Goal: Task Accomplishment & Management: Use online tool/utility

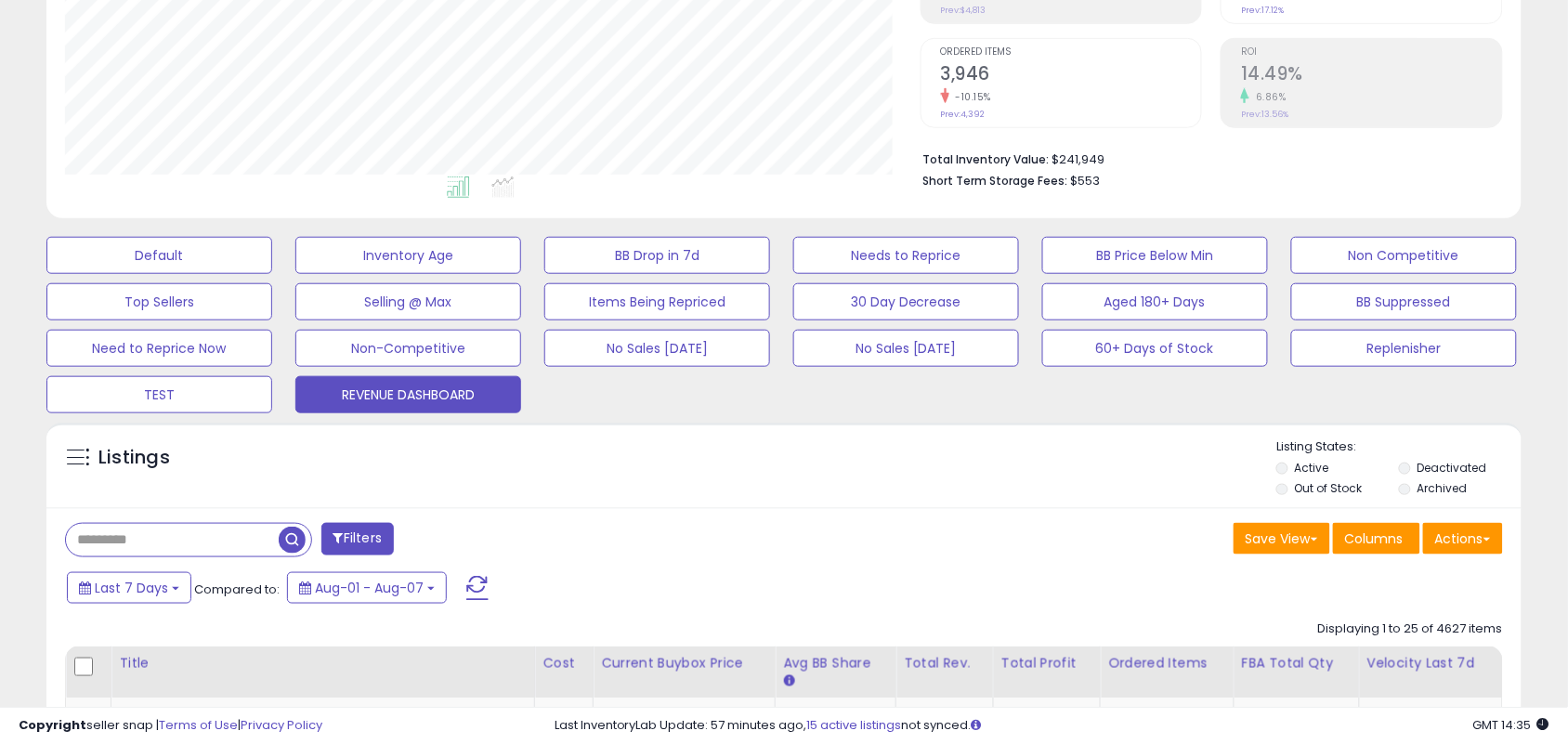
scroll to position [465, 0]
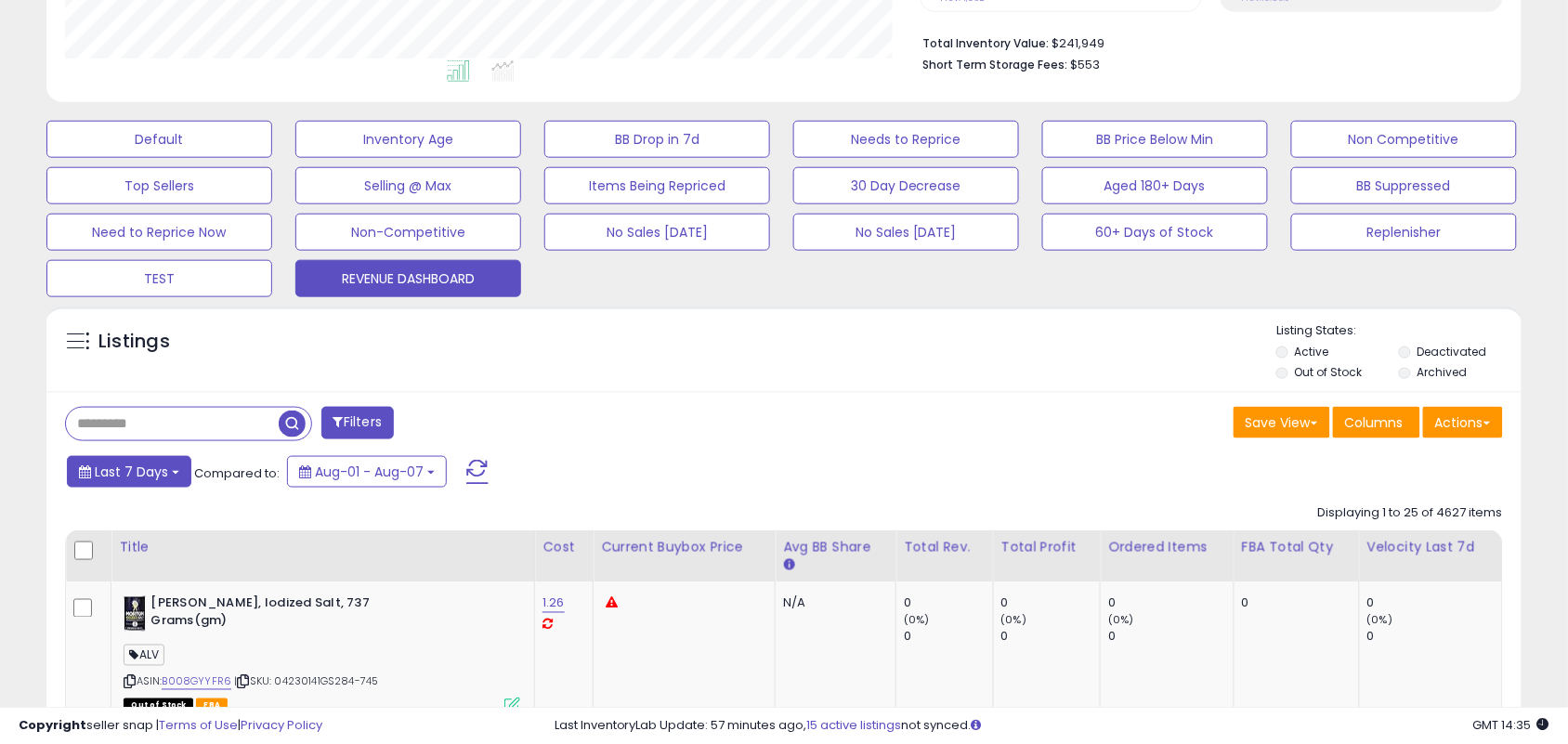
click at [162, 477] on span "Last 7 Days" at bounding box center [132, 472] width 73 height 19
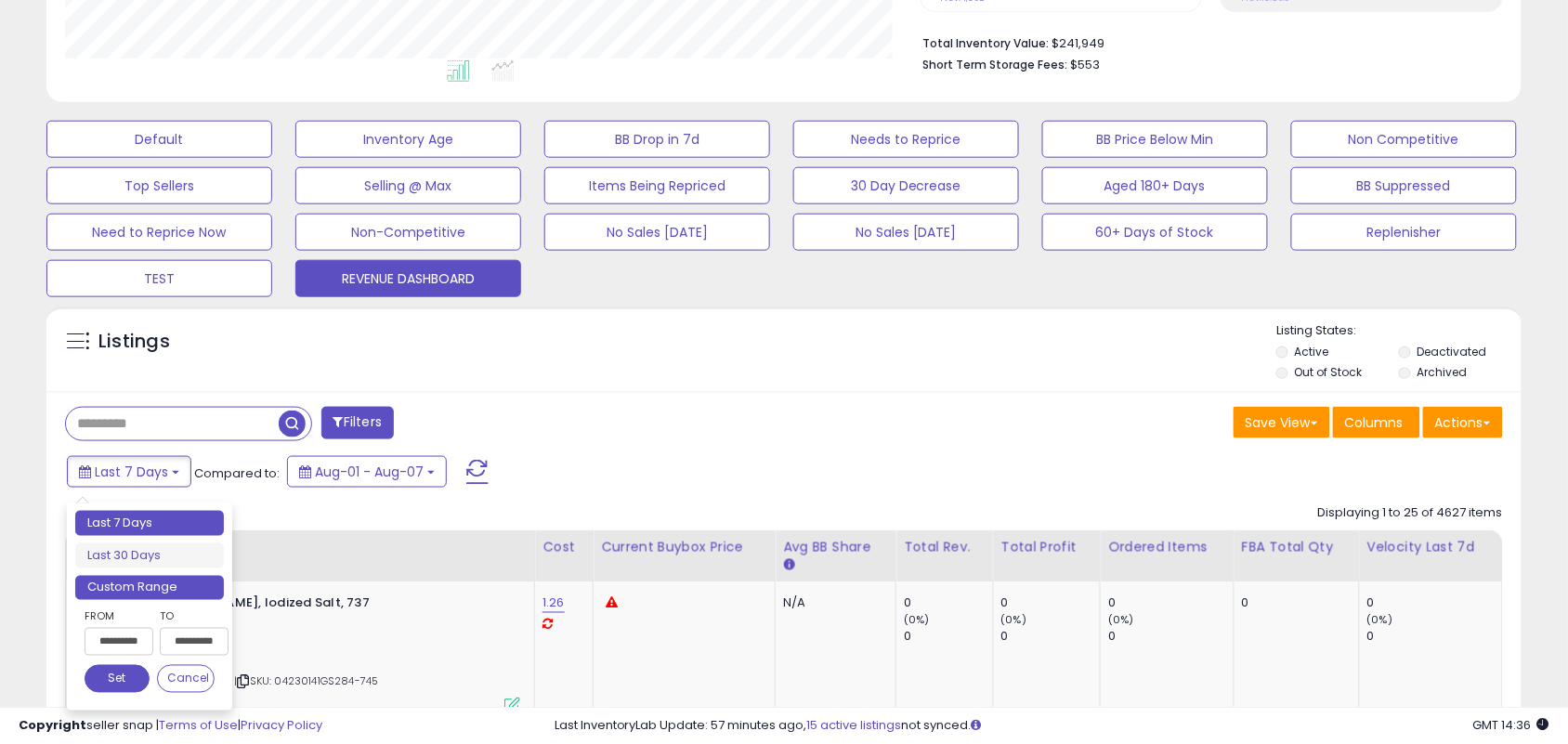
click at [150, 578] on li "Custom Range" at bounding box center [150, 587] width 149 height 25
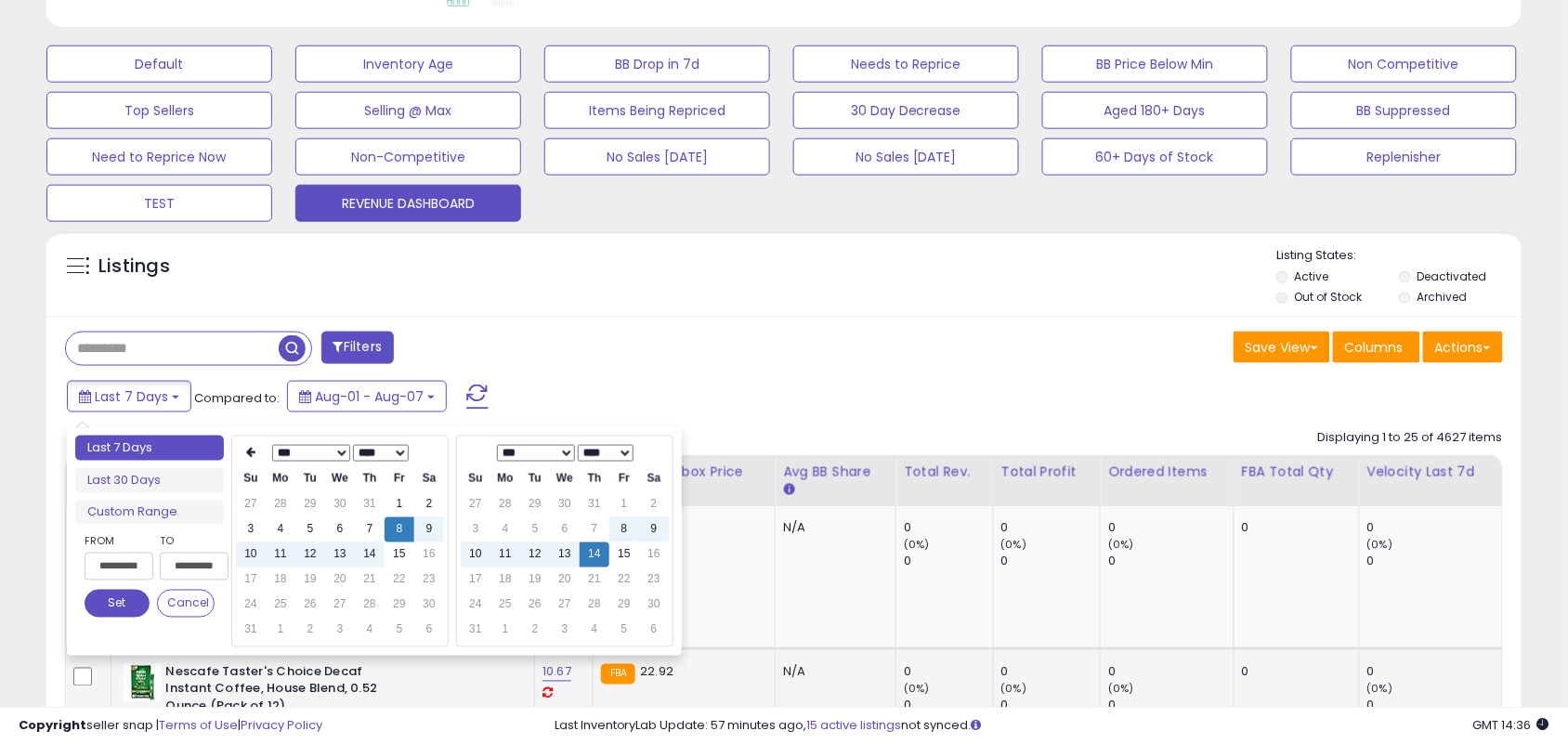
scroll to position [581, 0]
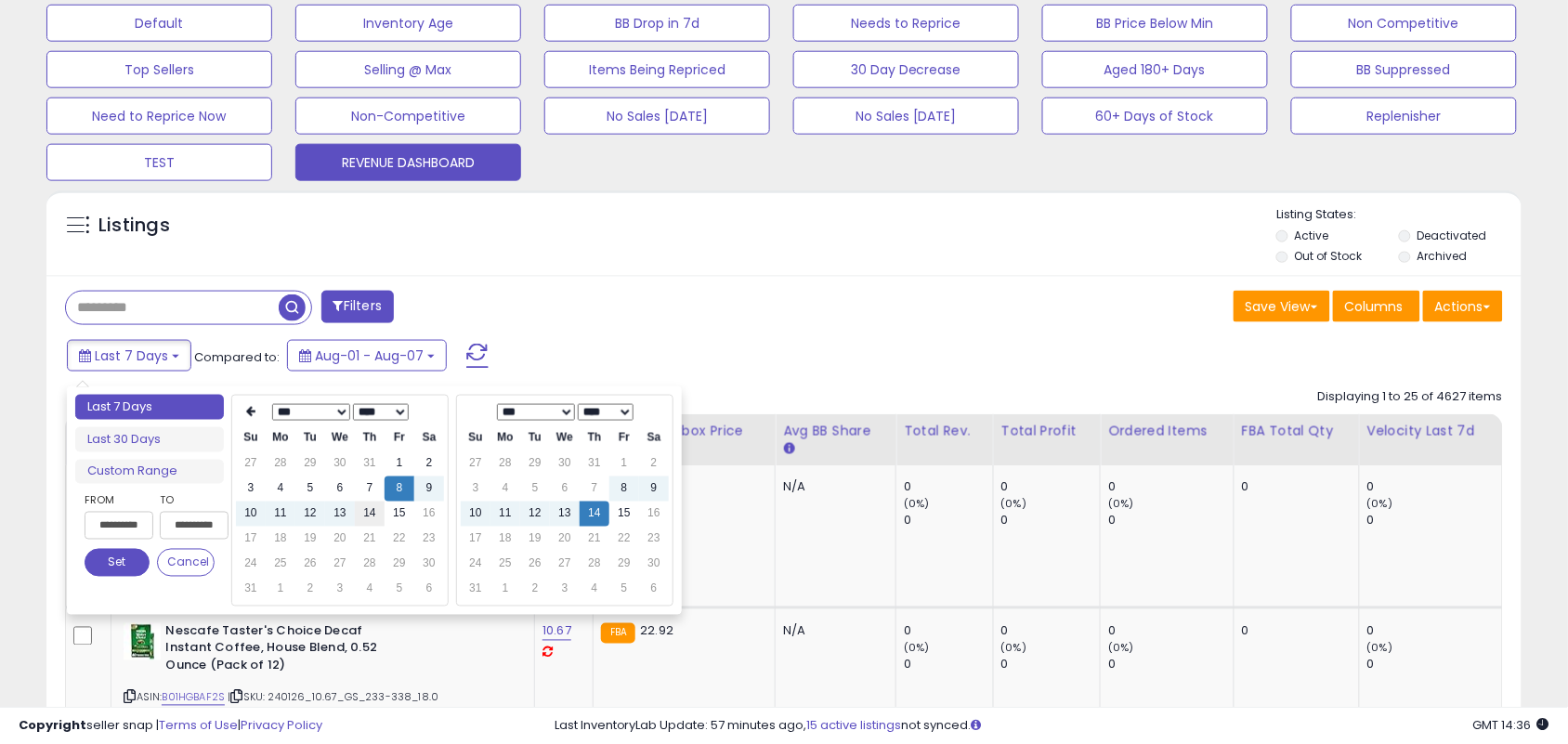
click at [365, 512] on td "14" at bounding box center [369, 513] width 30 height 25
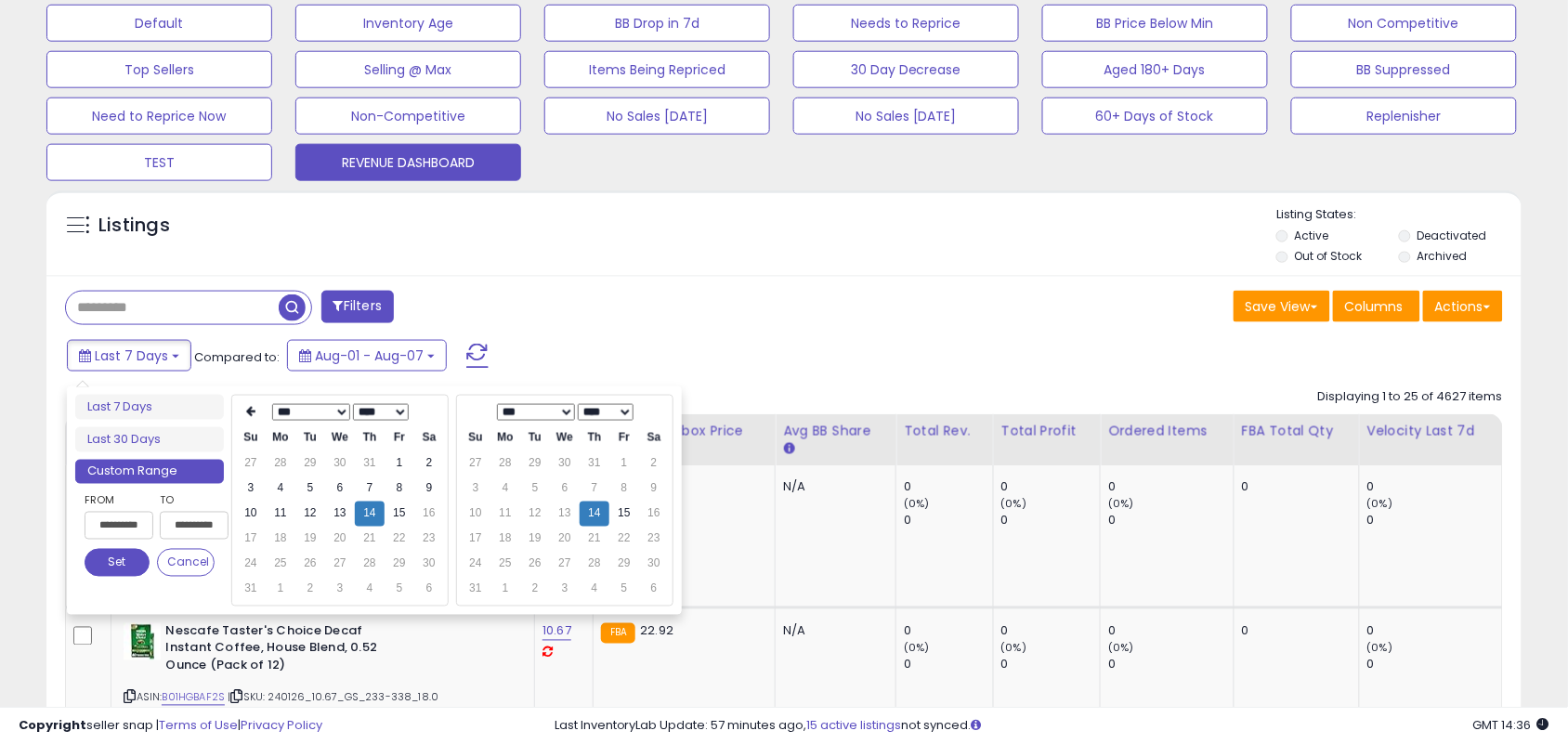
type input "**********"
click at [116, 559] on button "Set" at bounding box center [117, 563] width 65 height 28
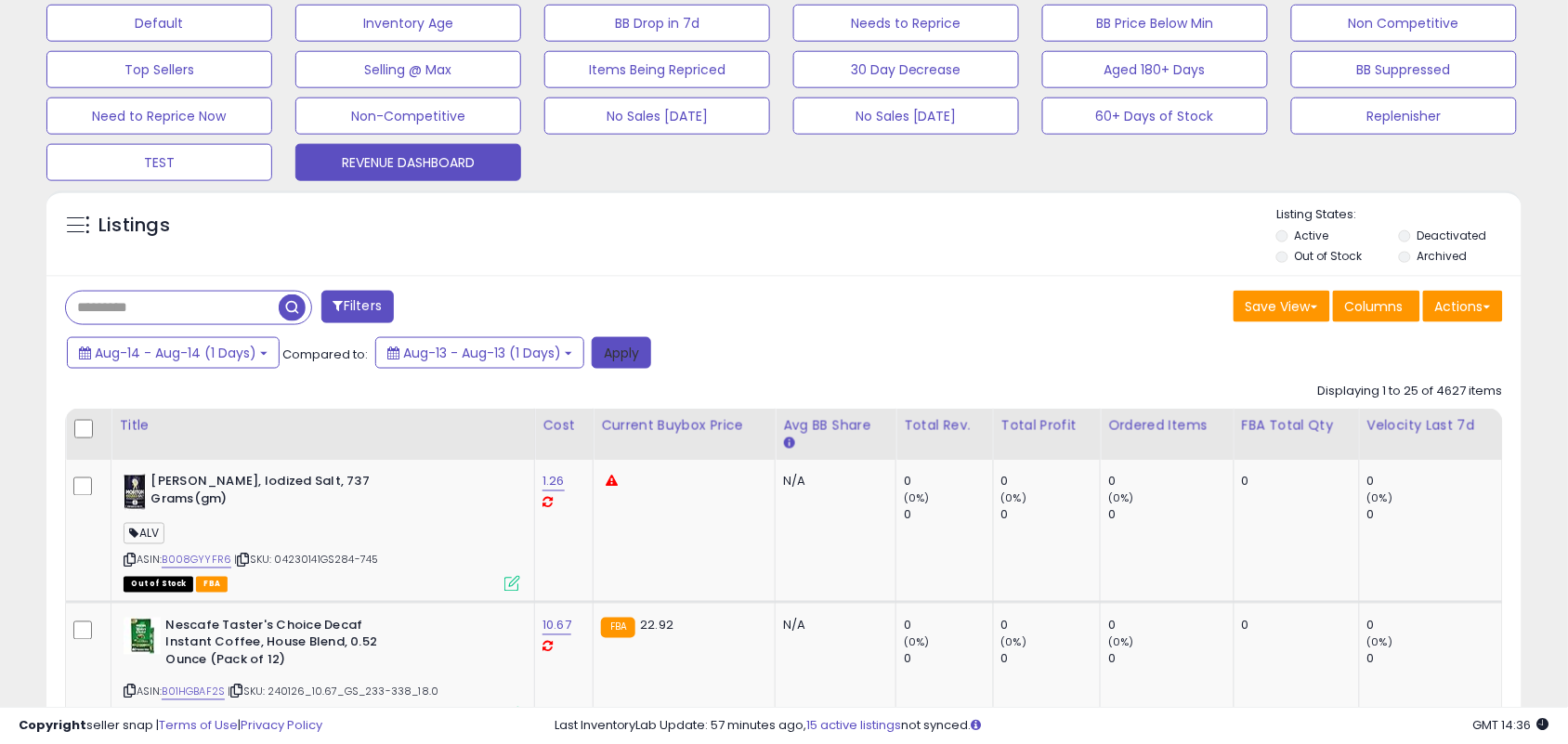
click at [630, 354] on button "Apply" at bounding box center [621, 353] width 59 height 32
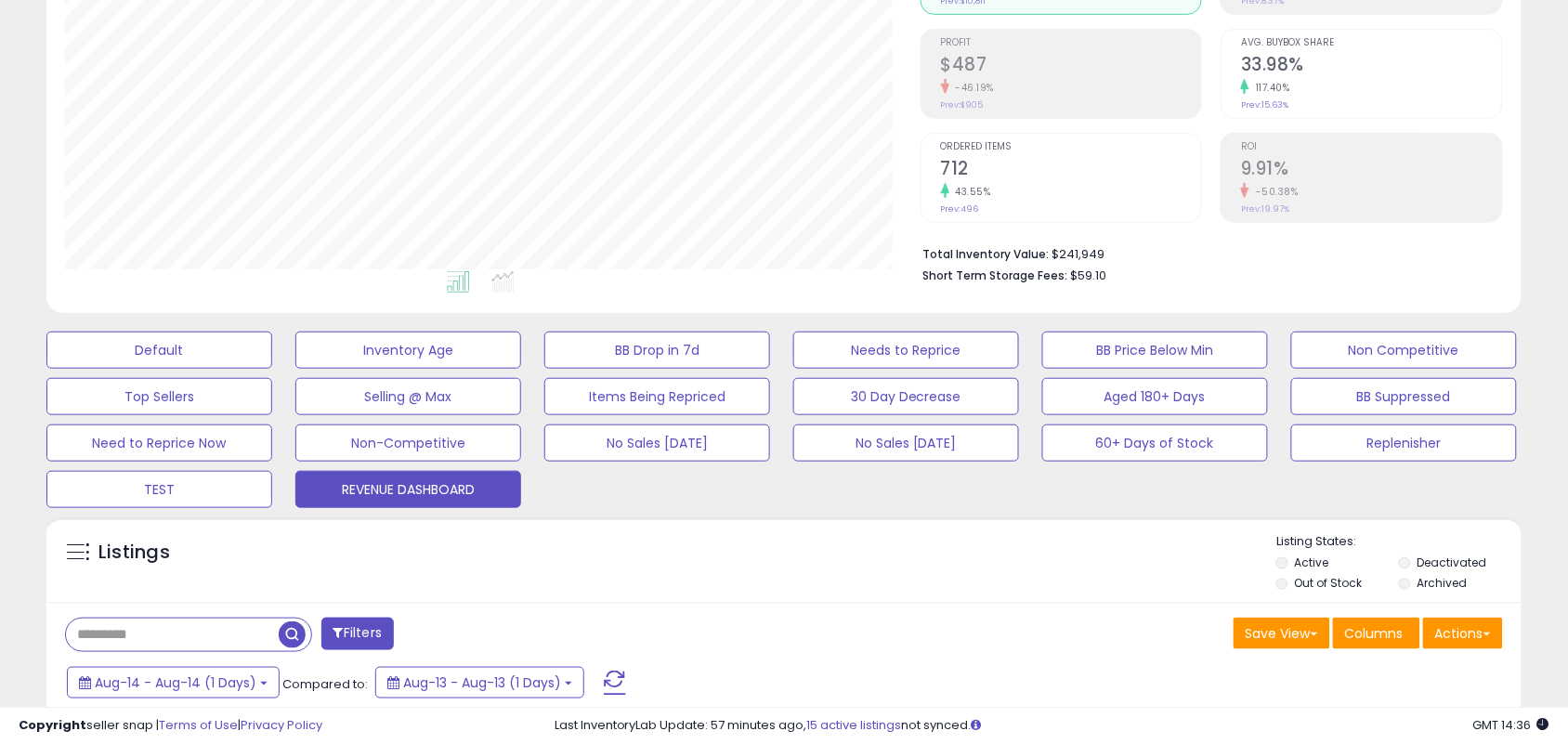
scroll to position [350, 0]
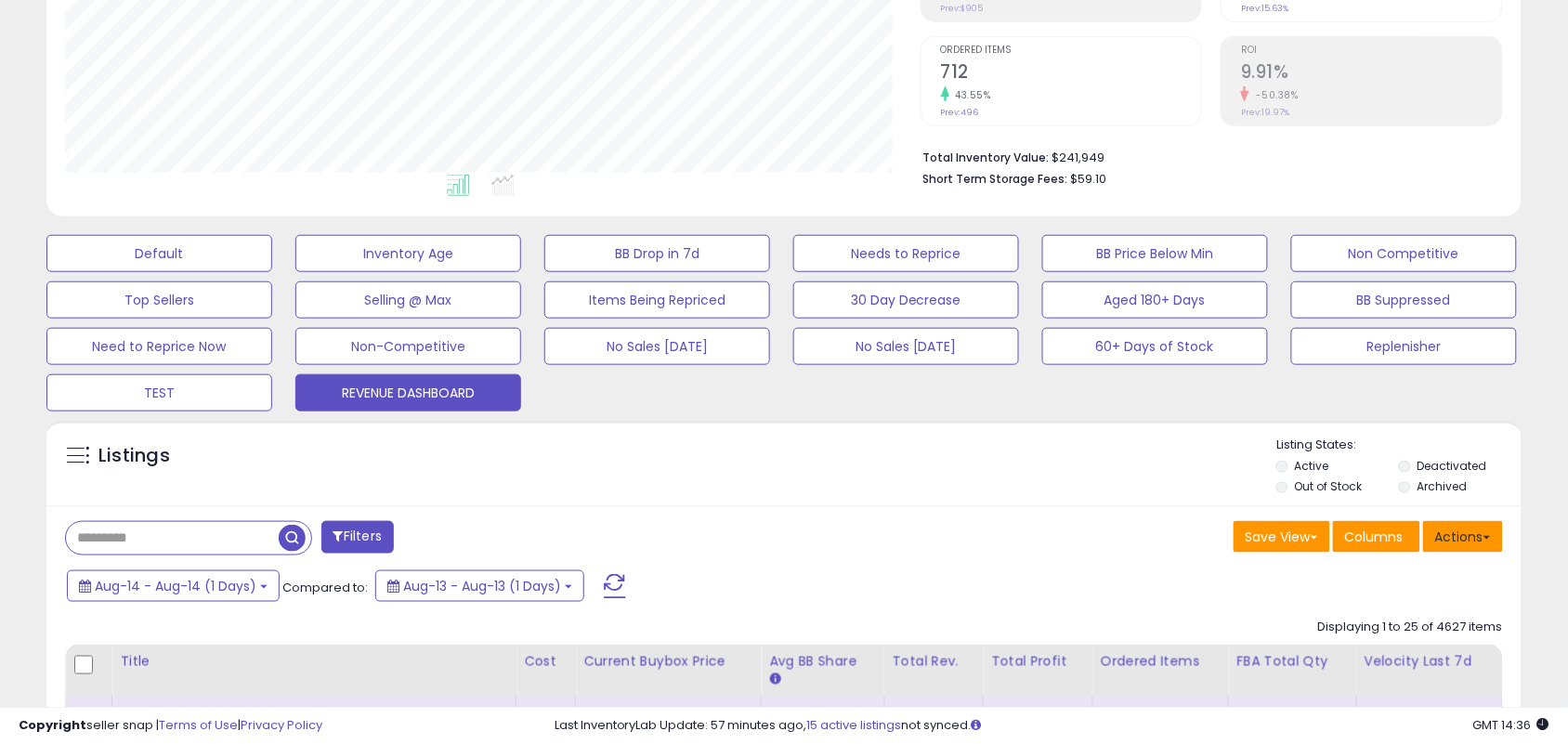
click at [1454, 536] on button "Actions" at bounding box center [1462, 537] width 80 height 32
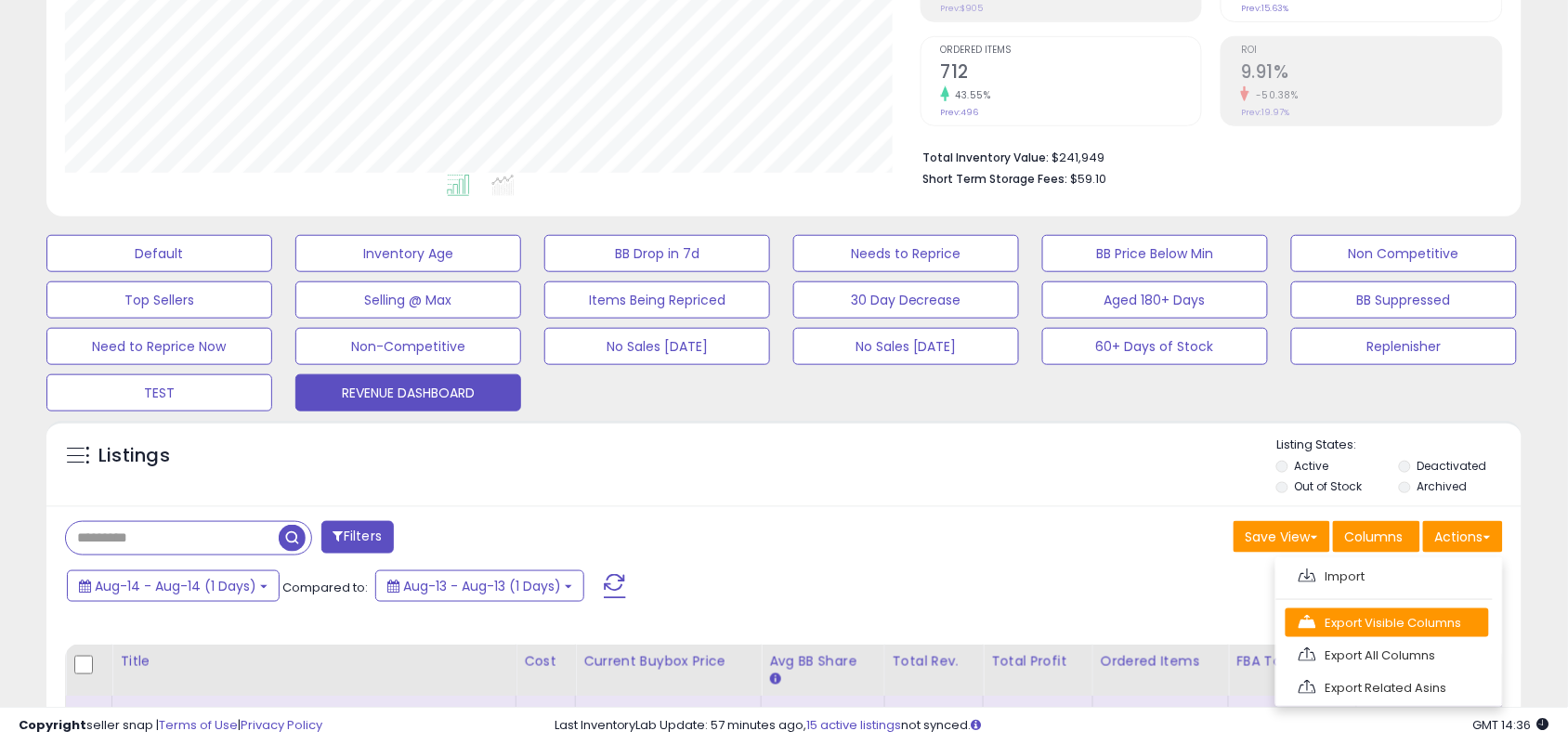
click at [1398, 620] on link "Export Visible Columns" at bounding box center [1387, 622] width 203 height 29
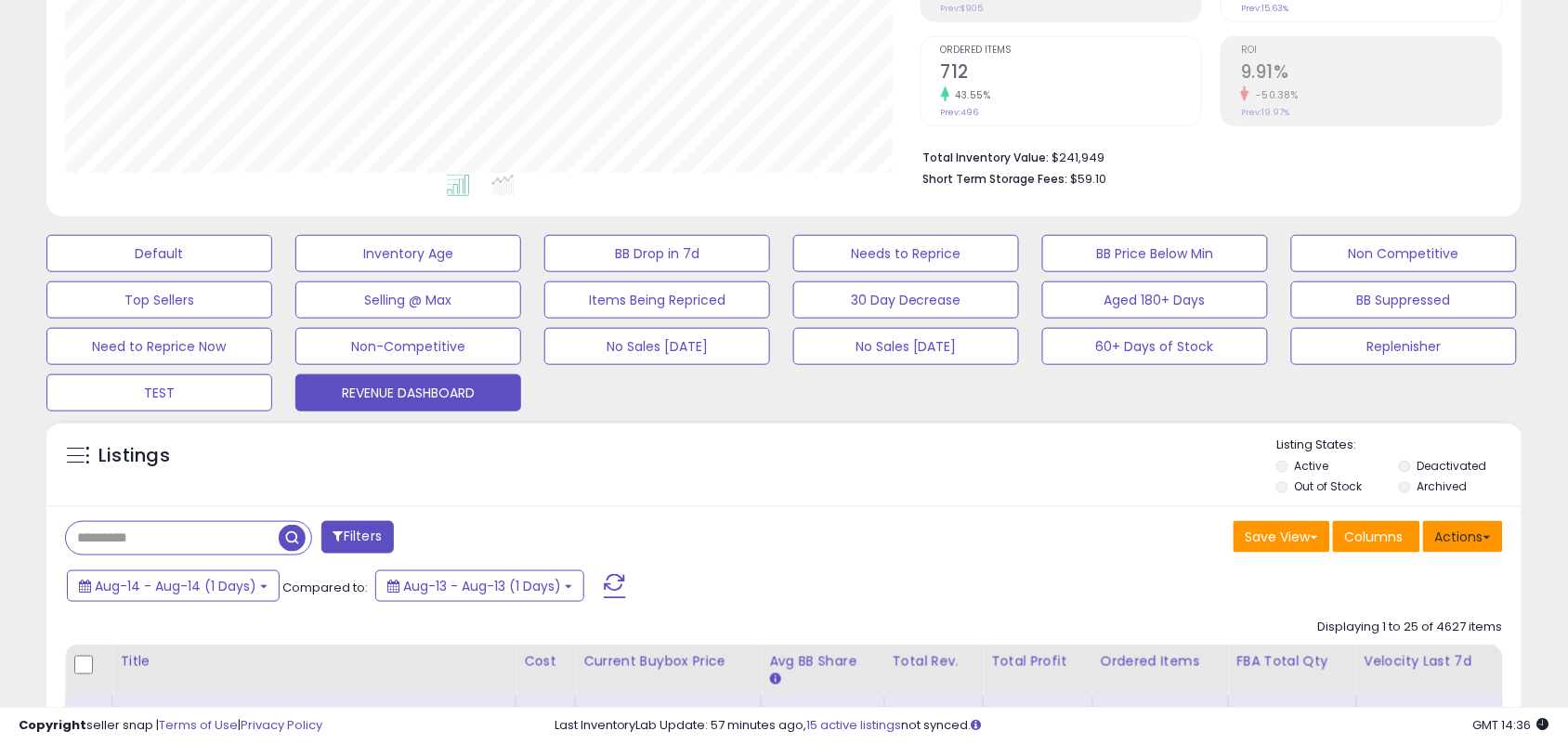
click at [1442, 536] on button "Actions" at bounding box center [1462, 537] width 80 height 32
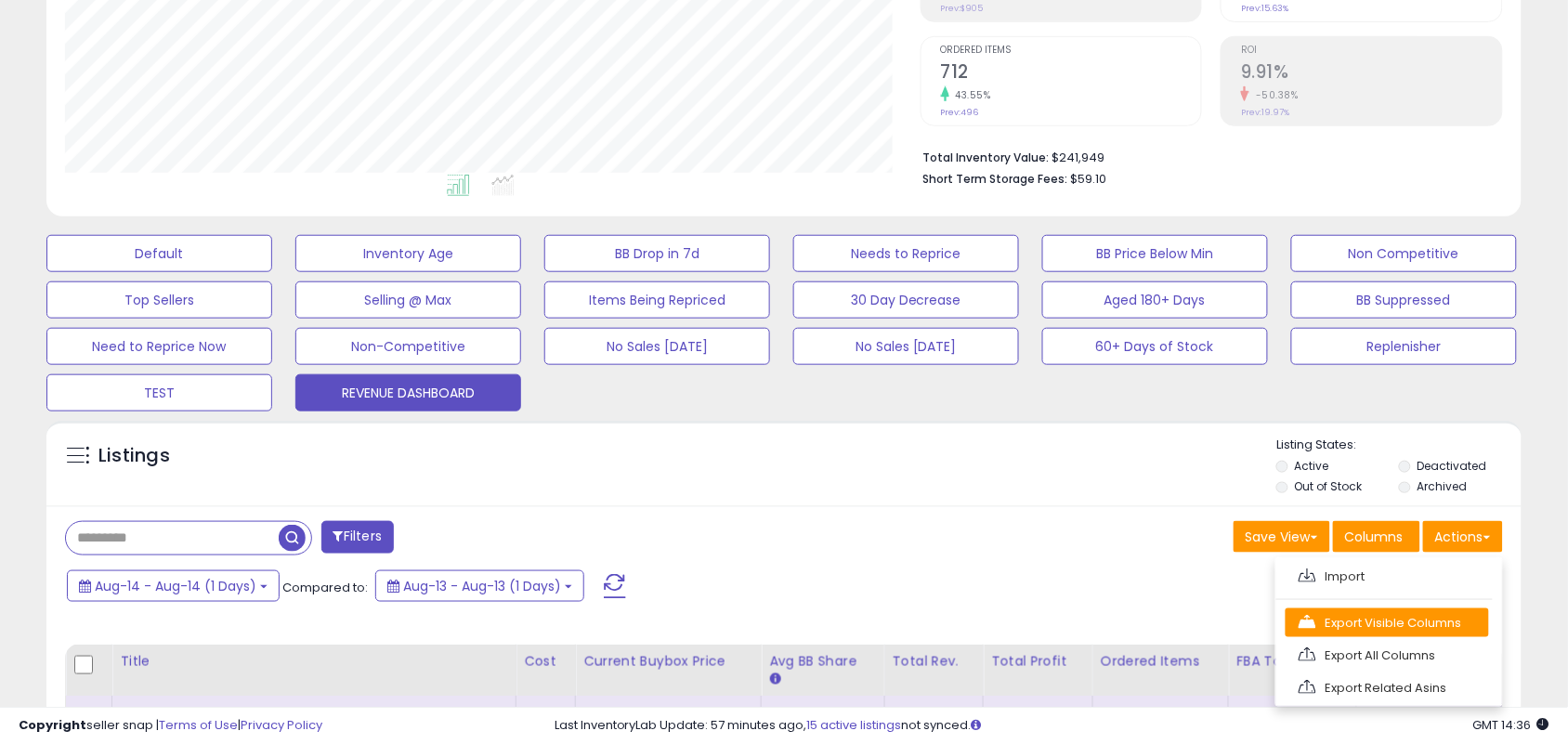
click at [1385, 611] on link "Export Visible Columns" at bounding box center [1387, 622] width 203 height 29
